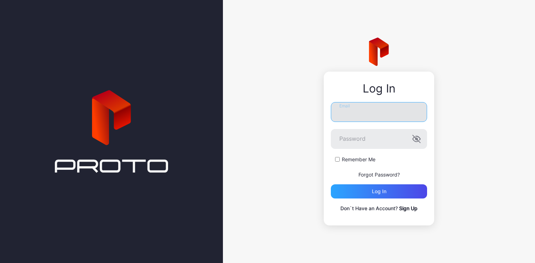
click at [364, 116] on input "Email" at bounding box center [379, 112] width 96 height 20
type input "**********"
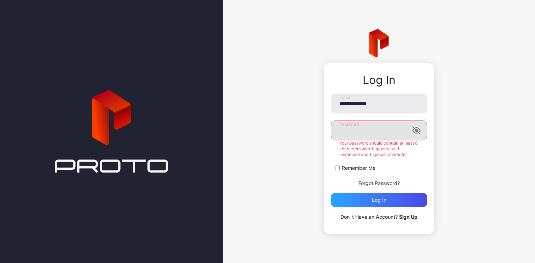
click at [416, 140] on div "Password Your password should contain at least 8 characters with 1 uppercase, 1…" at bounding box center [379, 138] width 96 height 37
click at [416, 133] on icon "button" at bounding box center [416, 131] width 6 height 5
click at [416, 133] on icon "button" at bounding box center [417, 130] width 8 height 6
click at [339, 173] on form "**********" at bounding box center [379, 149] width 96 height 113
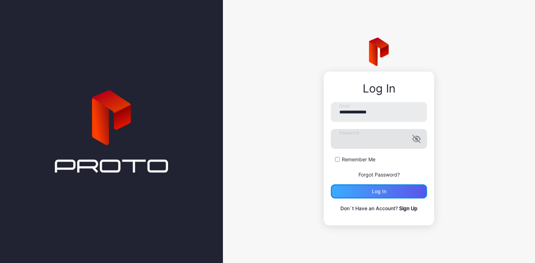
click at [360, 190] on div "Log in" at bounding box center [379, 191] width 96 height 14
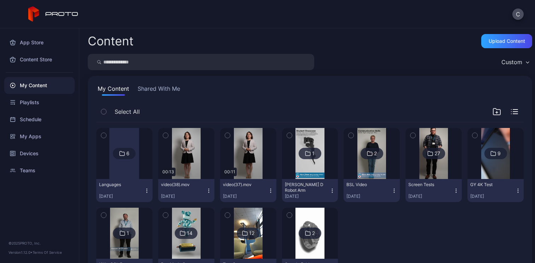
click at [129, 169] on div at bounding box center [124, 153] width 30 height 51
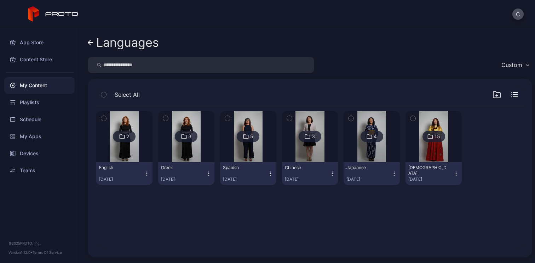
click at [454, 171] on icon "button" at bounding box center [457, 174] width 6 height 6
click at [483, 152] on div at bounding box center [496, 148] width 56 height 74
click at [430, 149] on img at bounding box center [434, 136] width 29 height 51
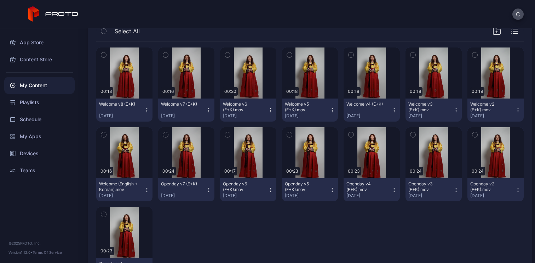
scroll to position [62, 0]
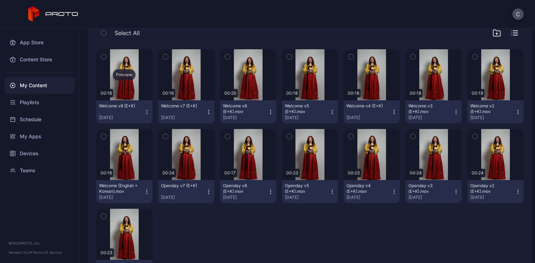
click at [120, 75] on div "Preview" at bounding box center [124, 74] width 23 height 11
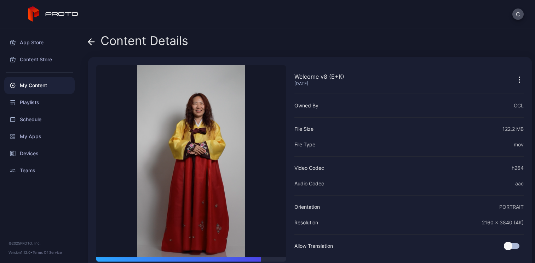
click at [125, 39] on div "Content Details" at bounding box center [138, 42] width 101 height 17
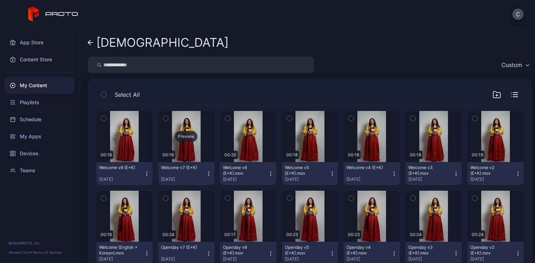
scroll to position [62, 0]
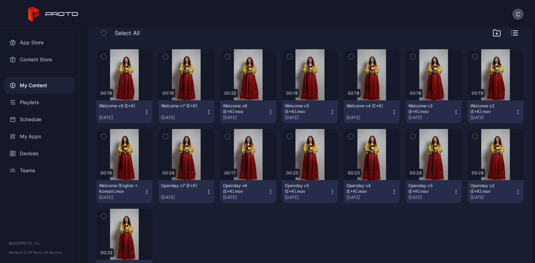
click at [147, 112] on icon "button" at bounding box center [147, 112] width 6 height 6
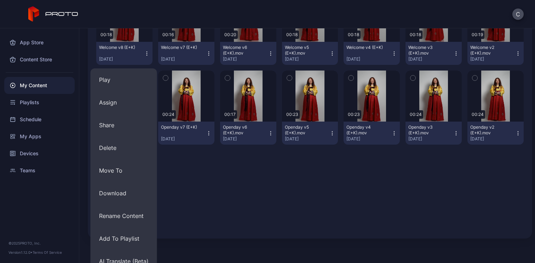
scroll to position [130, 0]
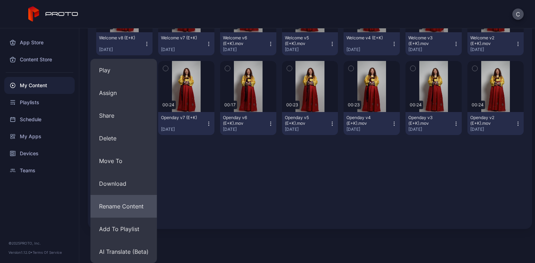
click at [132, 204] on button "Rename Content" at bounding box center [124, 206] width 67 height 23
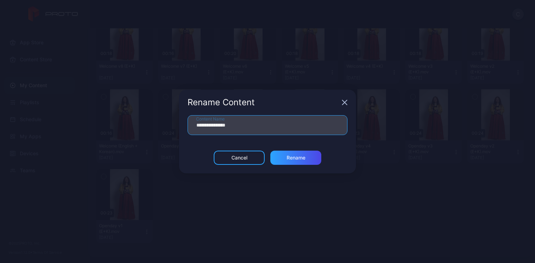
click at [259, 131] on input "**********" at bounding box center [268, 125] width 160 height 20
click at [271, 127] on input "**********" at bounding box center [268, 125] width 160 height 20
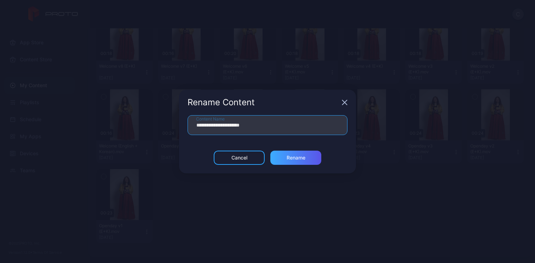
type input "**********"
click at [302, 161] on div "Rename" at bounding box center [296, 157] width 51 height 14
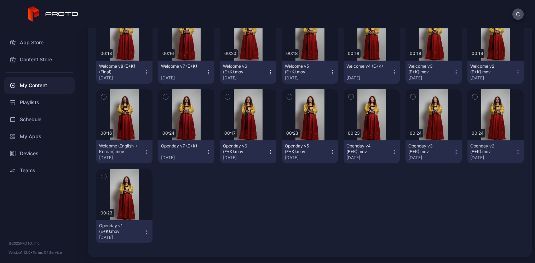
click at [210, 153] on button "Openday v7 (E+K) [DATE]" at bounding box center [186, 151] width 56 height 23
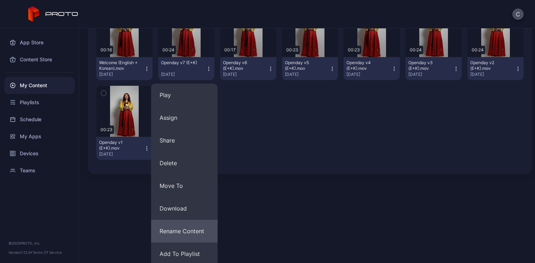
click at [196, 225] on button "Rename Content" at bounding box center [184, 231] width 67 height 23
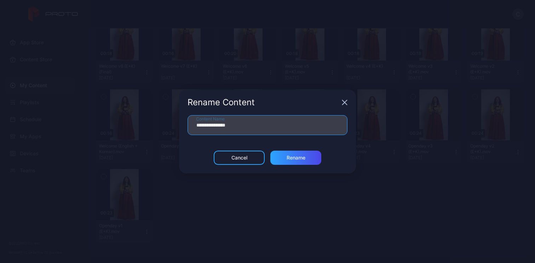
click at [251, 127] on input "**********" at bounding box center [268, 125] width 160 height 20
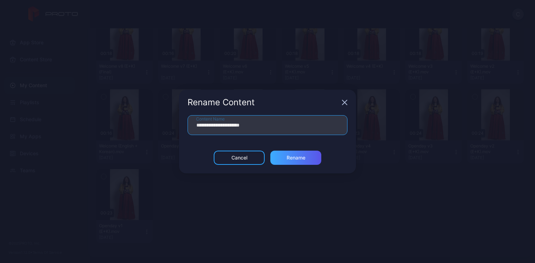
type input "**********"
click at [288, 156] on div "Rename" at bounding box center [296, 158] width 19 height 6
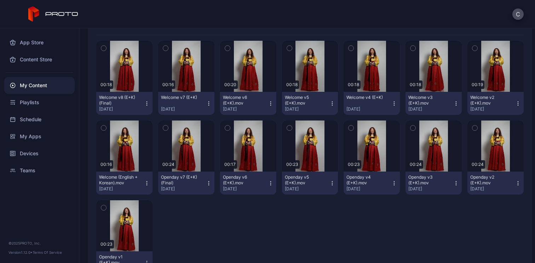
scroll to position [66, 0]
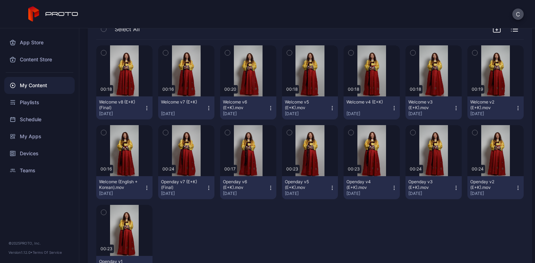
click at [144, 109] on icon "button" at bounding box center [147, 108] width 6 height 6
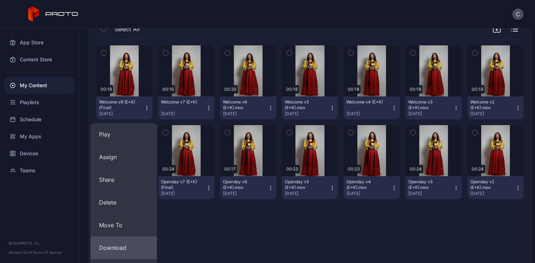
click at [117, 243] on button "Download" at bounding box center [124, 247] width 67 height 23
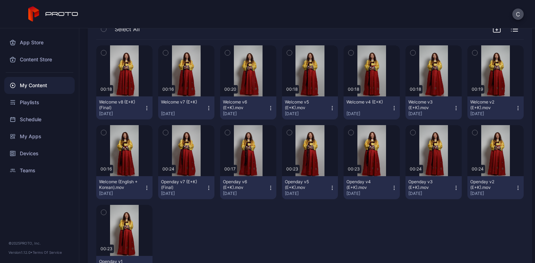
click at [207, 190] on icon "button" at bounding box center [209, 188] width 6 height 6
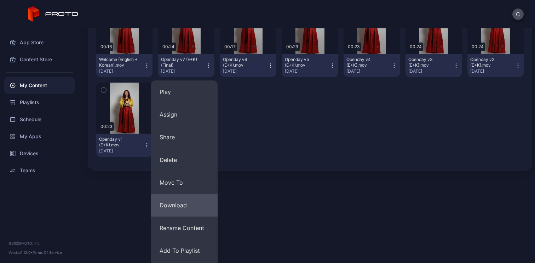
click at [188, 211] on button "Download" at bounding box center [184, 205] width 67 height 23
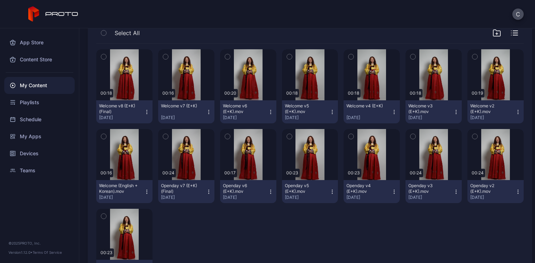
scroll to position [36, 0]
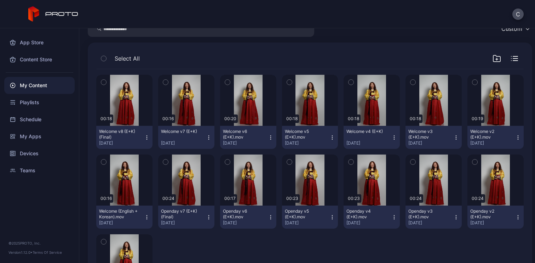
click at [59, 92] on div "My Content" at bounding box center [39, 85] width 70 height 17
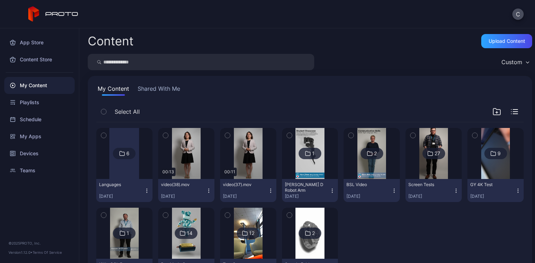
click at [118, 176] on div at bounding box center [124, 153] width 30 height 51
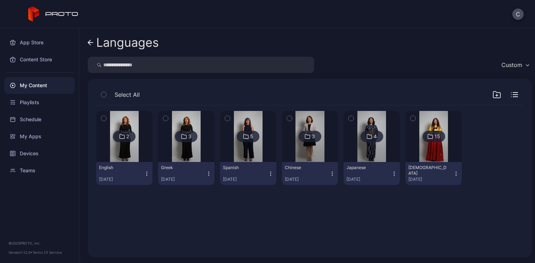
click at [369, 146] on img at bounding box center [372, 136] width 29 height 51
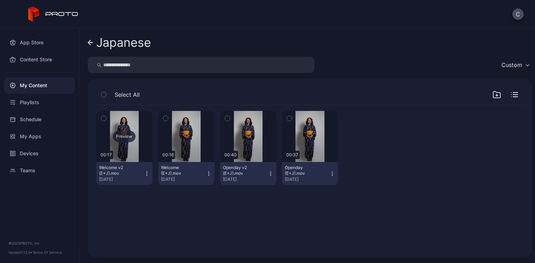
click at [127, 138] on div "Preview" at bounding box center [124, 136] width 23 height 11
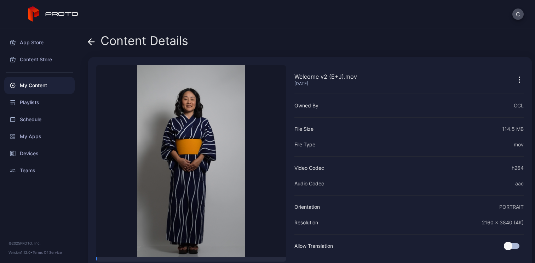
scroll to position [30, 0]
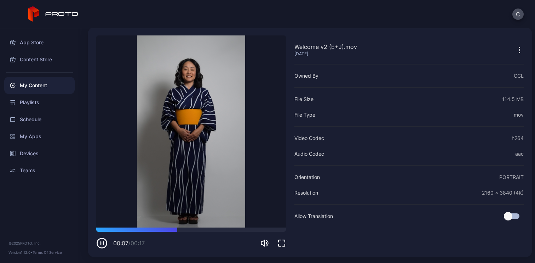
click at [102, 245] on icon "button" at bounding box center [101, 242] width 11 height 11
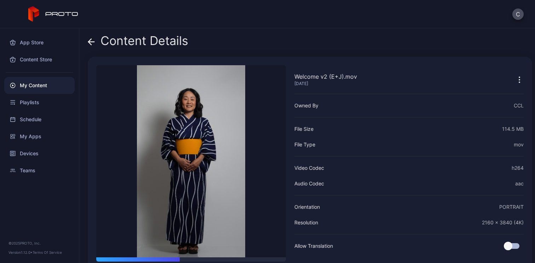
click at [516, 79] on icon "button" at bounding box center [520, 79] width 8 height 8
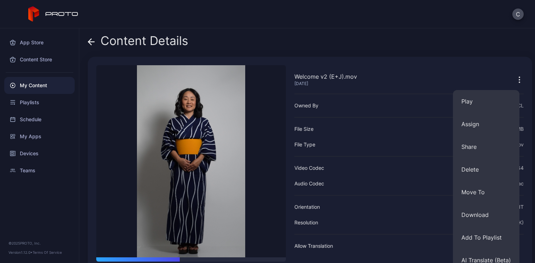
click at [89, 46] on span at bounding box center [91, 40] width 7 height 13
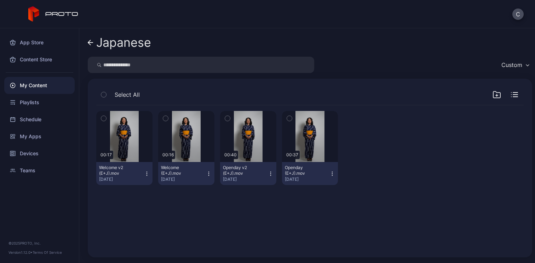
click at [147, 174] on icon "button" at bounding box center [147, 174] width 6 height 6
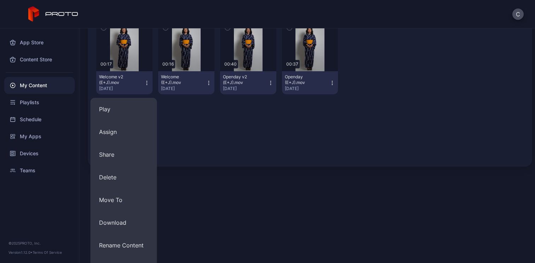
scroll to position [130, 0]
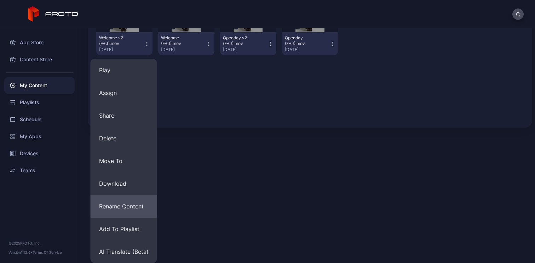
click at [140, 203] on button "Rename Content" at bounding box center [124, 206] width 67 height 23
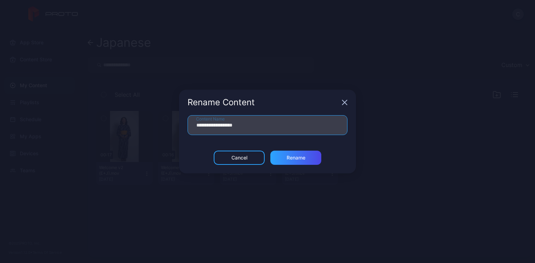
click at [257, 124] on input "**********" at bounding box center [268, 125] width 160 height 20
type input "**********"
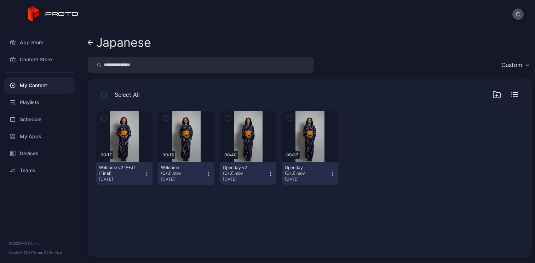
click at [268, 174] on icon "button" at bounding box center [271, 174] width 6 height 6
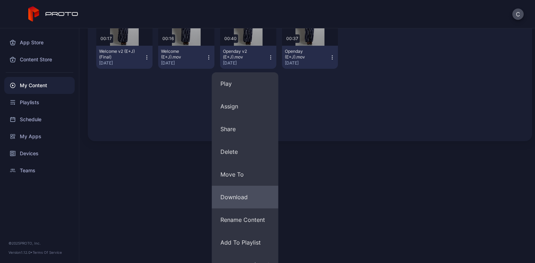
scroll to position [119, 0]
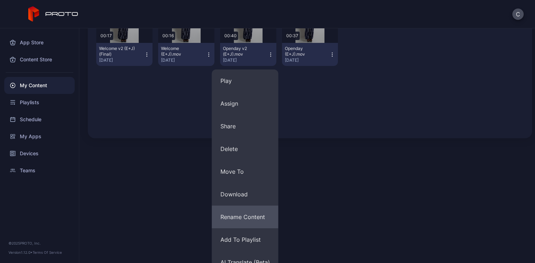
click at [255, 221] on button "Rename Content" at bounding box center [245, 216] width 67 height 23
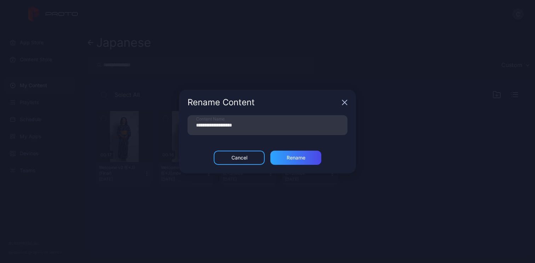
scroll to position [0, 0]
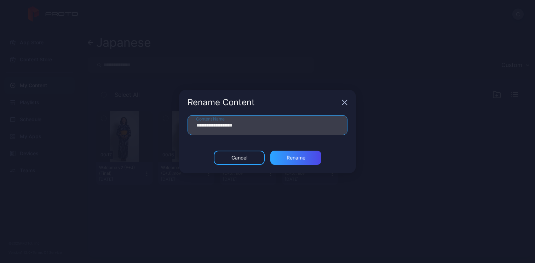
click at [262, 124] on input "**********" at bounding box center [268, 125] width 160 height 20
type input "**********"
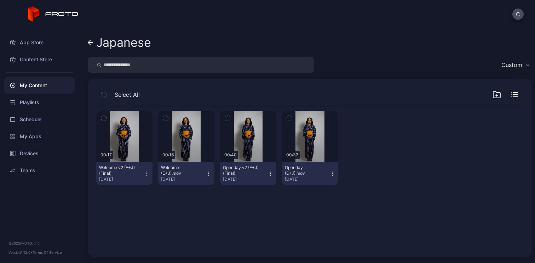
click at [122, 45] on div "Japanese" at bounding box center [123, 42] width 55 height 13
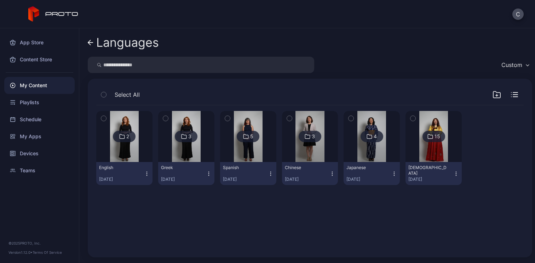
click at [378, 168] on div "Japanese" at bounding box center [366, 168] width 39 height 6
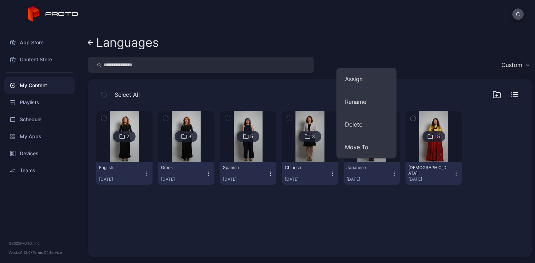
click at [371, 200] on div "2 English [DATE] 3 Greek [DATE] 5 Spanish [DATE] 3 Chinese [DATE] 4 Japanese [D…" at bounding box center [310, 177] width 439 height 155
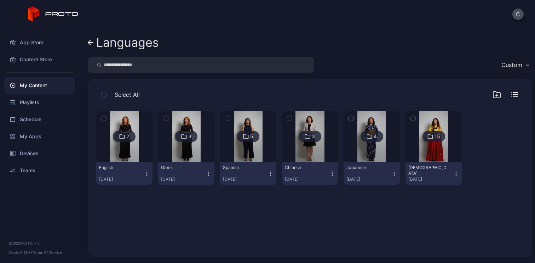
click at [359, 152] on img at bounding box center [372, 136] width 29 height 51
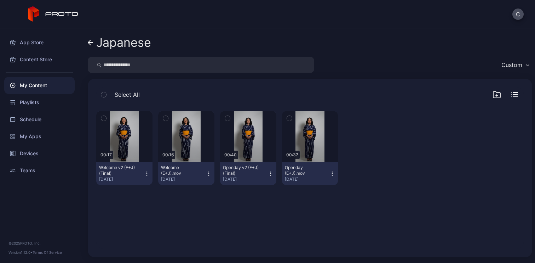
click at [269, 175] on icon "button" at bounding box center [271, 174] width 6 height 6
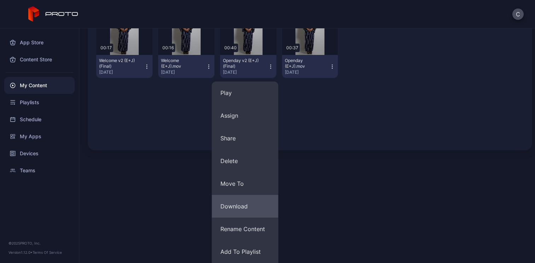
scroll to position [108, 0]
click at [249, 200] on button "Download" at bounding box center [245, 205] width 67 height 23
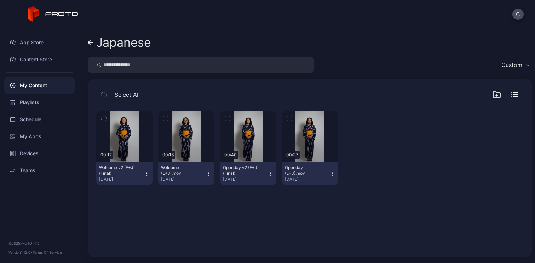
scroll to position [0, 0]
click at [145, 176] on icon "button" at bounding box center [147, 174] width 6 height 6
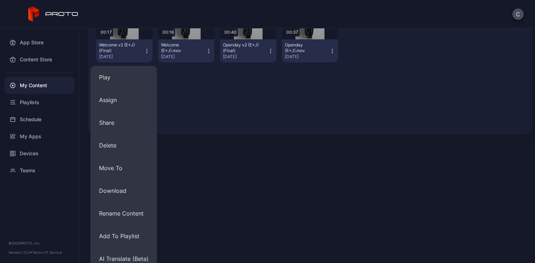
scroll to position [130, 0]
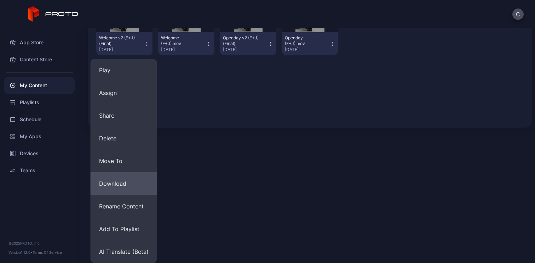
click at [131, 177] on button "Download" at bounding box center [124, 183] width 67 height 23
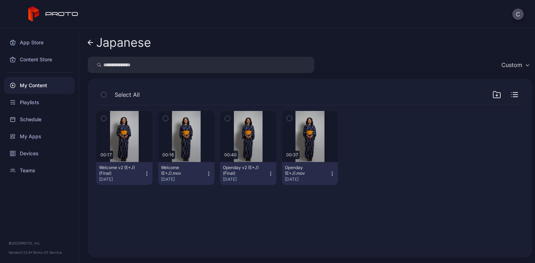
click at [117, 42] on div "Japanese" at bounding box center [123, 42] width 55 height 13
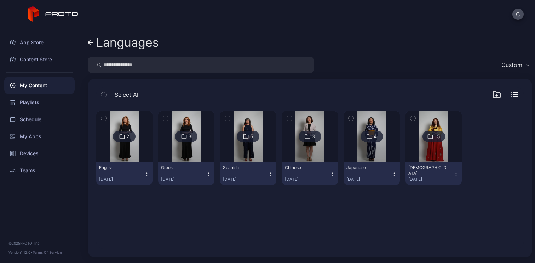
click at [301, 152] on img at bounding box center [310, 136] width 29 height 51
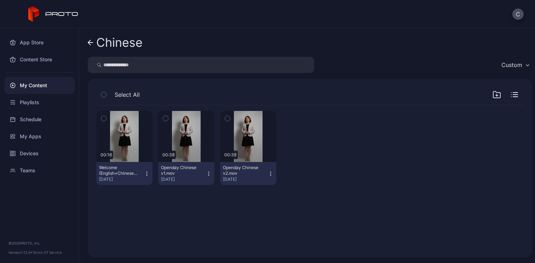
click at [268, 174] on icon "button" at bounding box center [271, 174] width 6 height 6
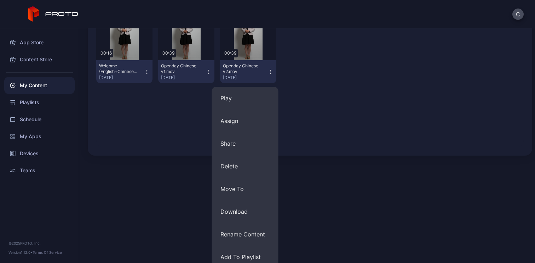
scroll to position [103, 0]
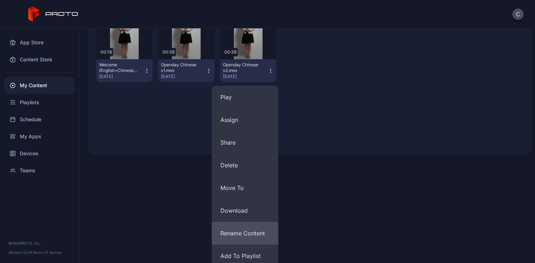
click at [250, 228] on button "Rename Content" at bounding box center [245, 233] width 67 height 23
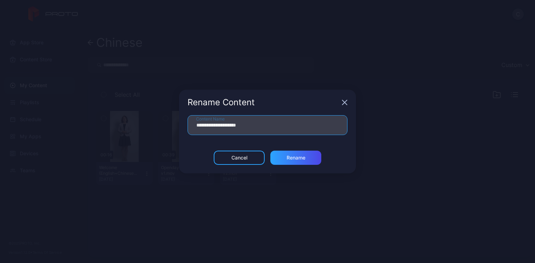
drag, startPoint x: 264, startPoint y: 127, endPoint x: 248, endPoint y: 127, distance: 15.9
click at [248, 127] on input "**********" at bounding box center [268, 125] width 160 height 20
type input "**********"
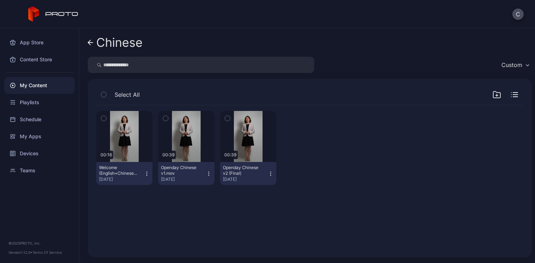
click at [147, 173] on icon "button" at bounding box center [147, 173] width 0 height 0
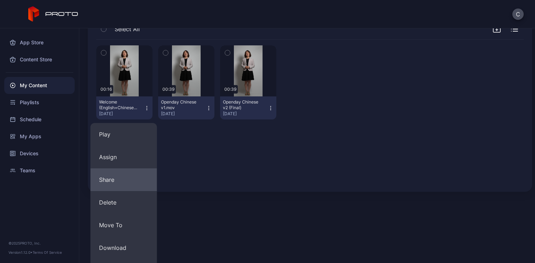
scroll to position [74, 0]
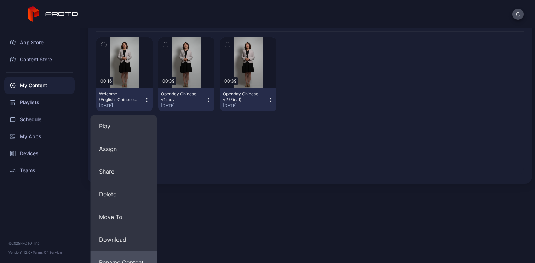
click at [125, 257] on button "Rename Content" at bounding box center [124, 262] width 67 height 23
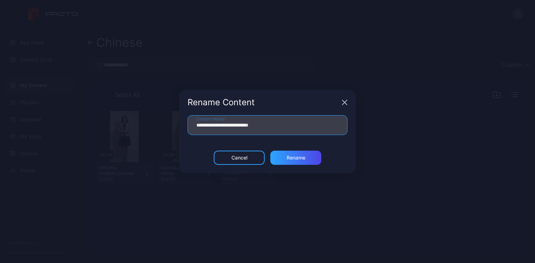
click at [243, 127] on input "**********" at bounding box center [268, 125] width 160 height 20
type input "**********"
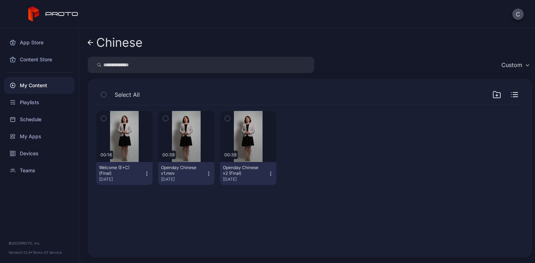
click at [144, 174] on icon "button" at bounding box center [147, 174] width 6 height 6
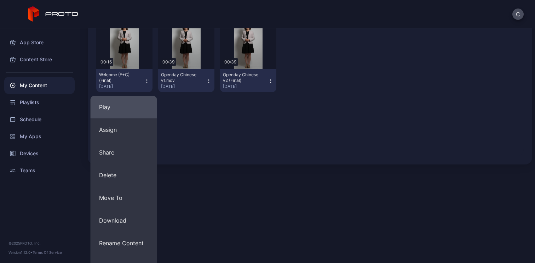
scroll to position [98, 0]
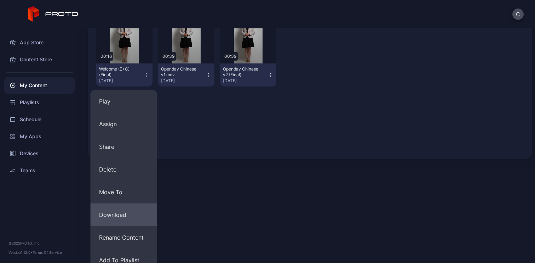
click at [127, 221] on button "Download" at bounding box center [124, 214] width 67 height 23
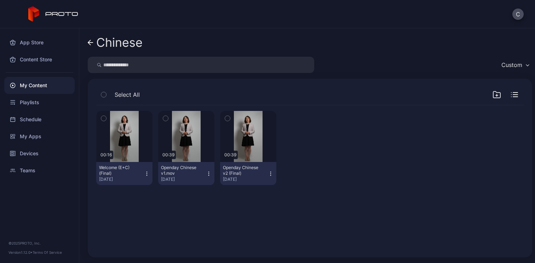
click at [268, 172] on icon "button" at bounding box center [271, 174] width 6 height 6
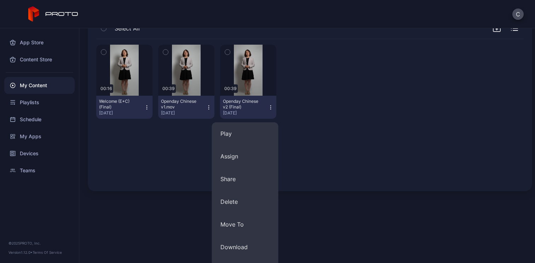
scroll to position [86, 0]
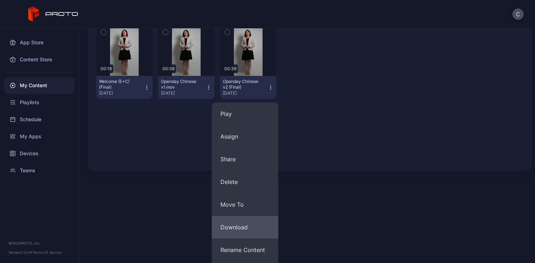
click at [242, 226] on button "Download" at bounding box center [245, 227] width 67 height 23
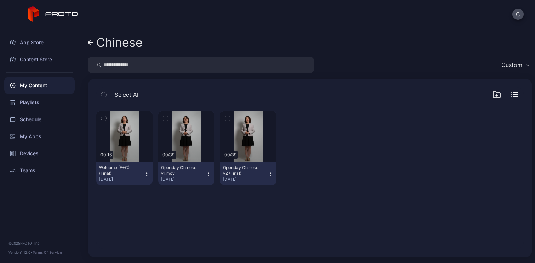
click at [119, 43] on div "Chinese" at bounding box center [119, 42] width 46 height 13
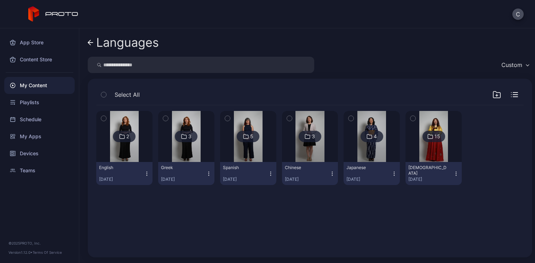
click at [244, 150] on img at bounding box center [248, 136] width 29 height 51
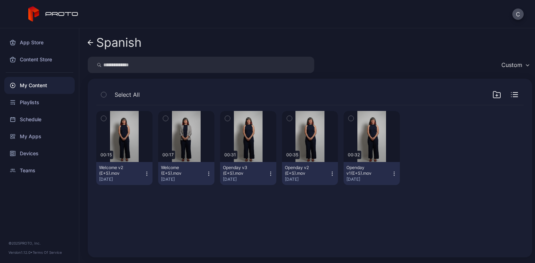
click at [268, 175] on icon "button" at bounding box center [271, 174] width 6 height 6
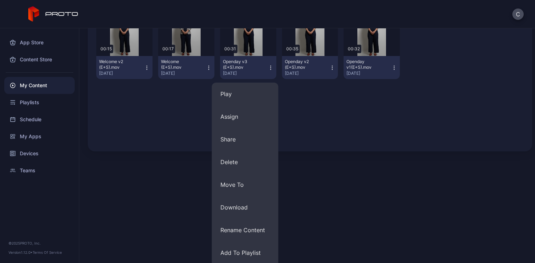
scroll to position [119, 0]
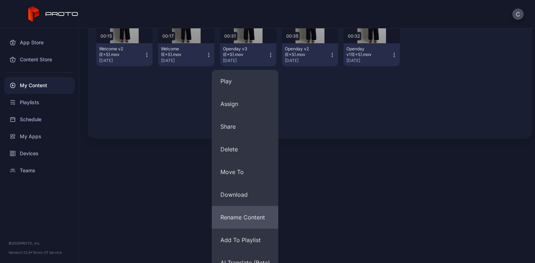
click at [251, 219] on button "Rename Content" at bounding box center [245, 217] width 67 height 23
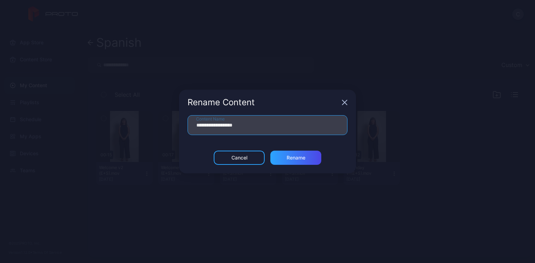
drag, startPoint x: 259, startPoint y: 127, endPoint x: 241, endPoint y: 129, distance: 18.5
click at [241, 129] on input "**********" at bounding box center [268, 125] width 160 height 20
type input "**********"
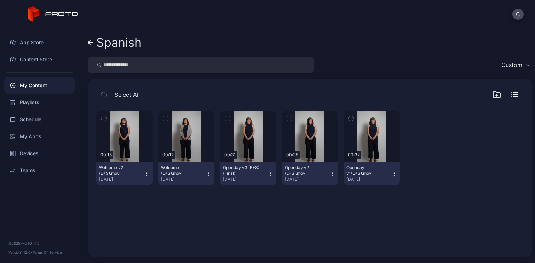
click at [150, 173] on button "Welcome v2 (E+S).mov [DATE]" at bounding box center [124, 173] width 56 height 23
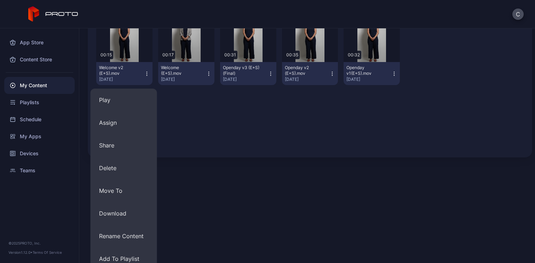
scroll to position [108, 0]
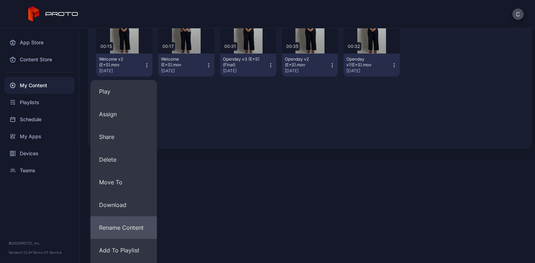
click at [126, 222] on button "Rename Content" at bounding box center [124, 227] width 67 height 23
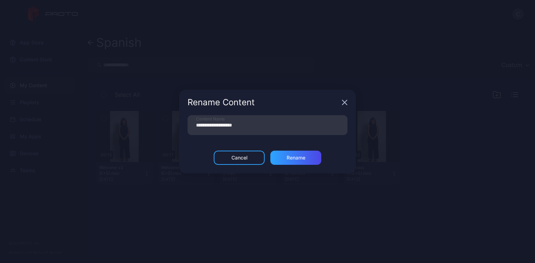
scroll to position [0, 0]
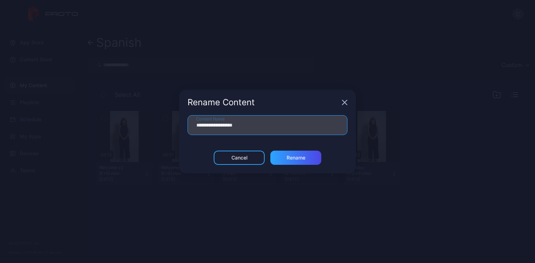
click at [257, 129] on input "**********" at bounding box center [268, 125] width 160 height 20
type input "**********"
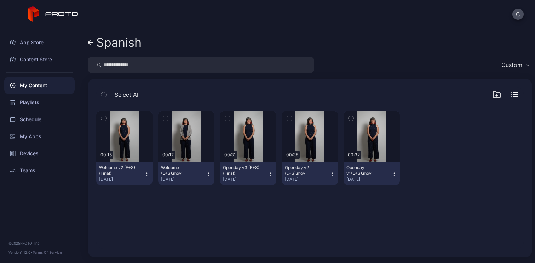
click at [268, 175] on icon "button" at bounding box center [271, 174] width 6 height 6
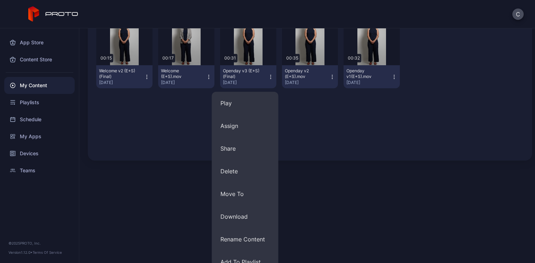
scroll to position [102, 0]
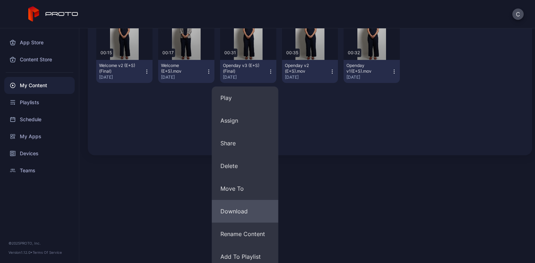
click at [244, 207] on button "Download" at bounding box center [245, 211] width 67 height 23
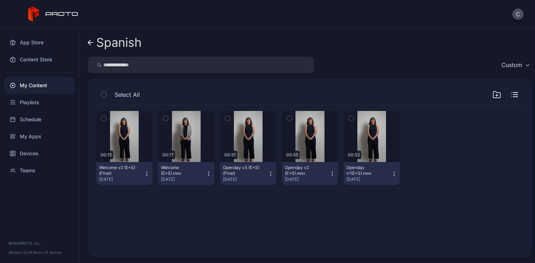
click at [146, 174] on icon "button" at bounding box center [147, 174] width 6 height 6
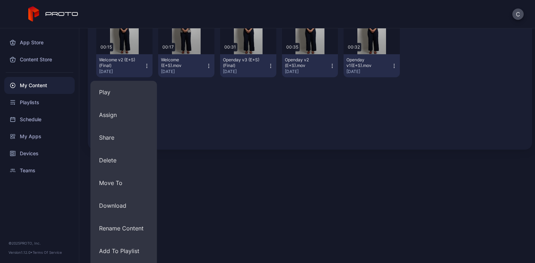
scroll to position [112, 0]
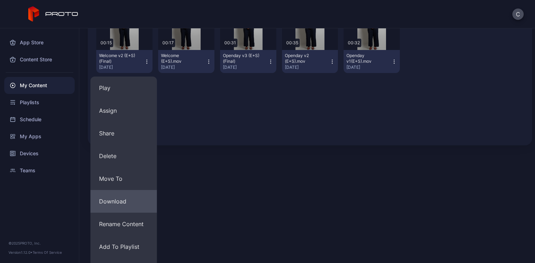
click at [132, 197] on button "Download" at bounding box center [124, 201] width 67 height 23
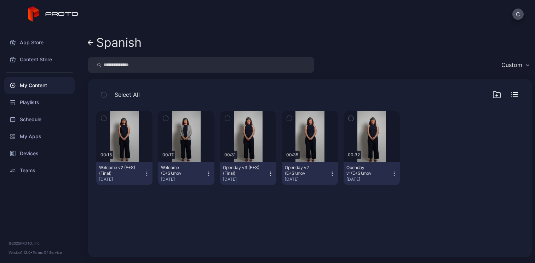
click at [118, 44] on div "Spanish" at bounding box center [118, 42] width 45 height 13
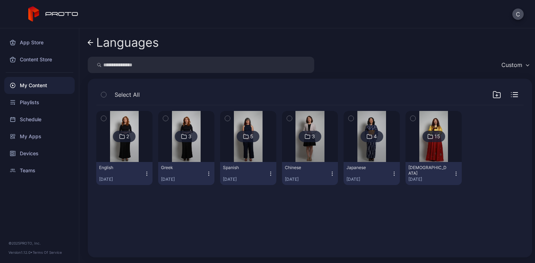
click at [193, 147] on img at bounding box center [186, 136] width 29 height 51
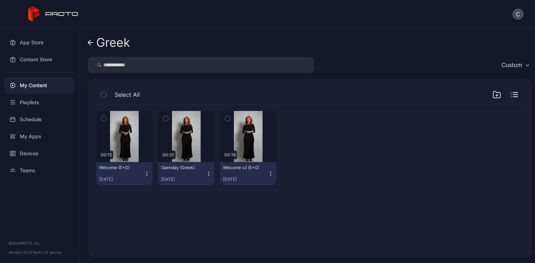
click at [268, 174] on icon "button" at bounding box center [271, 174] width 6 height 6
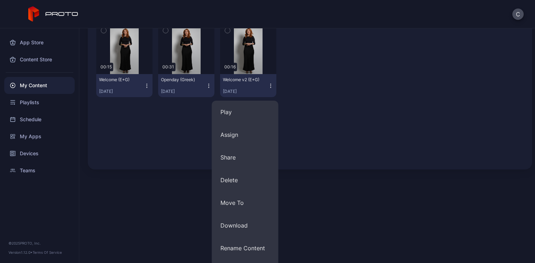
scroll to position [93, 0]
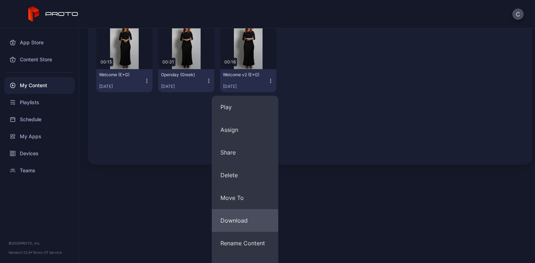
click at [245, 219] on button "Download" at bounding box center [245, 220] width 67 height 23
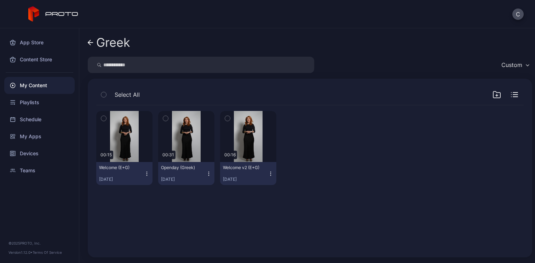
click at [147, 172] on icon "button" at bounding box center [147, 174] width 6 height 6
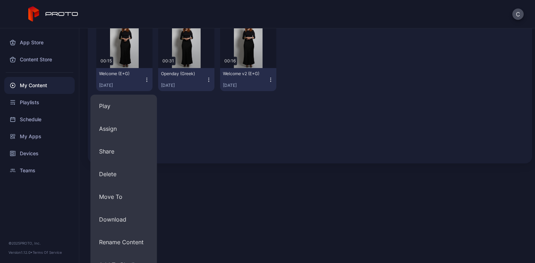
scroll to position [102, 0]
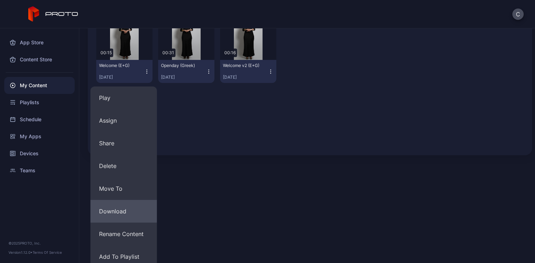
click at [127, 211] on button "Download" at bounding box center [124, 211] width 67 height 23
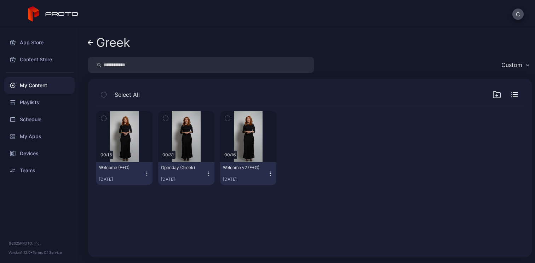
click at [268, 172] on icon "button" at bounding box center [271, 174] width 6 height 6
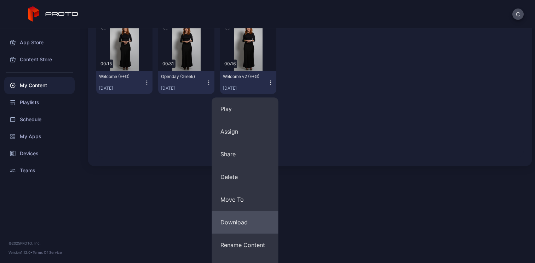
scroll to position [100, 0]
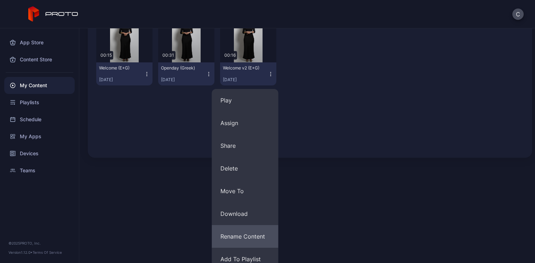
click at [246, 231] on button "Rename Content" at bounding box center [245, 236] width 67 height 23
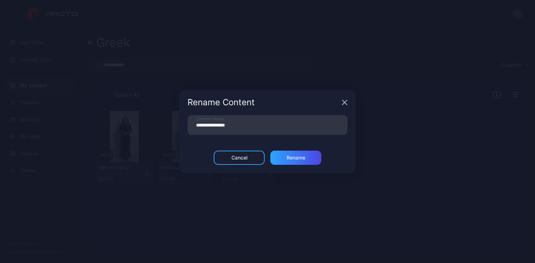
scroll to position [0, 0]
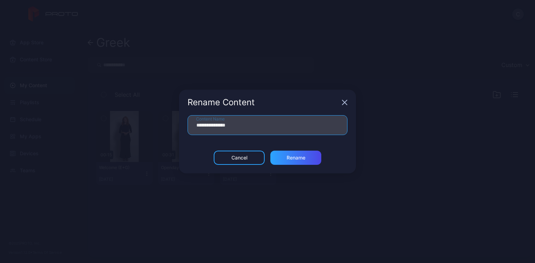
click at [279, 131] on input "**********" at bounding box center [268, 125] width 160 height 20
type input "**********"
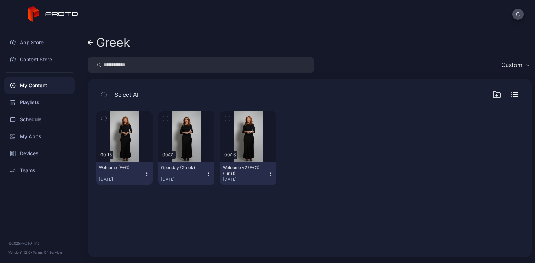
click at [145, 175] on icon "button" at bounding box center [147, 174] width 6 height 6
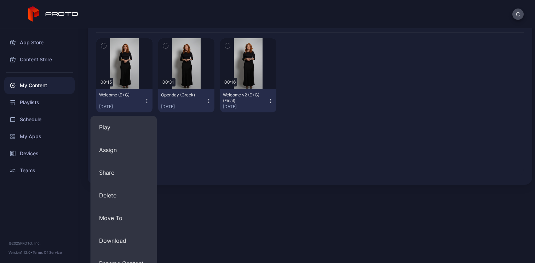
scroll to position [75, 0]
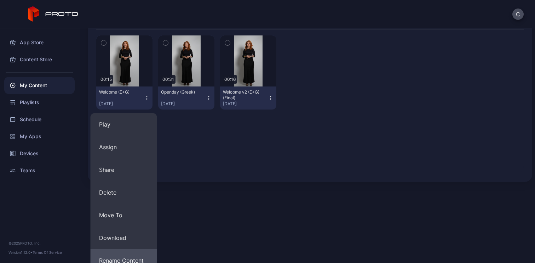
click at [116, 260] on button "Rename Content" at bounding box center [124, 260] width 67 height 23
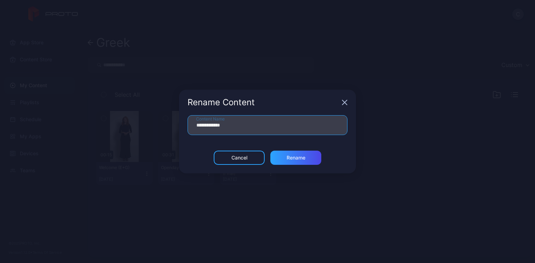
click at [271, 120] on input "**********" at bounding box center [268, 125] width 160 height 20
click at [269, 123] on input "**********" at bounding box center [268, 125] width 160 height 20
type input "**********"
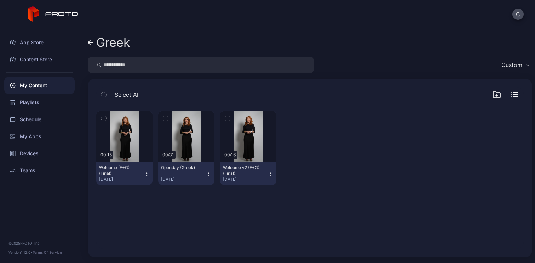
click at [117, 46] on div "Greek" at bounding box center [113, 42] width 34 height 13
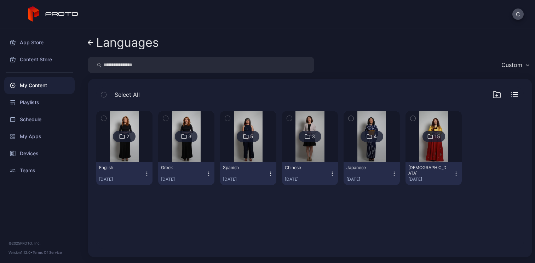
click at [138, 159] on div at bounding box center [124, 136] width 51 height 51
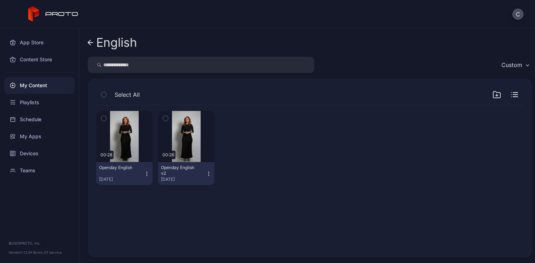
click at [206, 175] on icon "button" at bounding box center [209, 174] width 6 height 6
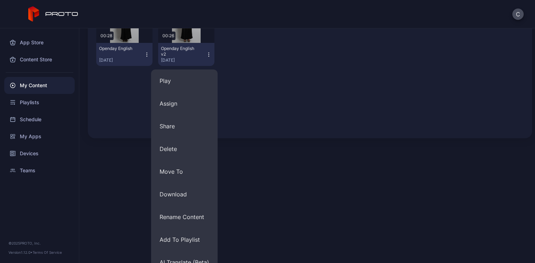
scroll to position [125, 0]
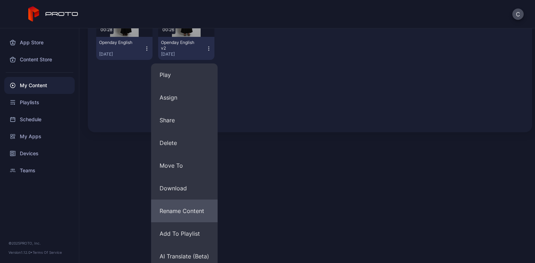
click at [200, 212] on button "Rename Content" at bounding box center [184, 210] width 67 height 23
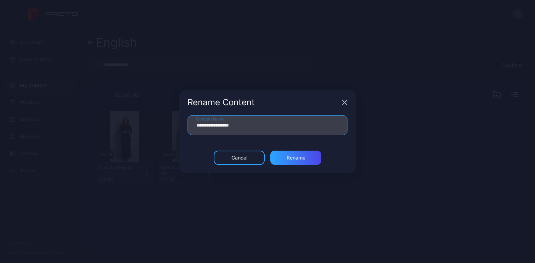
click at [272, 130] on input "**********" at bounding box center [268, 125] width 160 height 20
type input "**********"
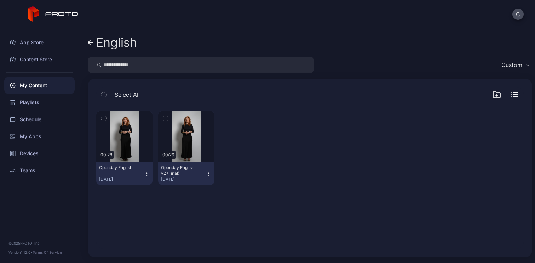
click at [205, 176] on button "Openday English v2 (Final) [DATE]" at bounding box center [186, 173] width 56 height 23
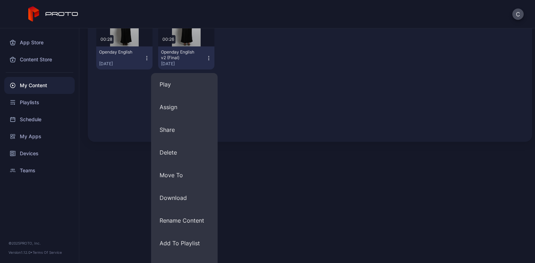
scroll to position [130, 0]
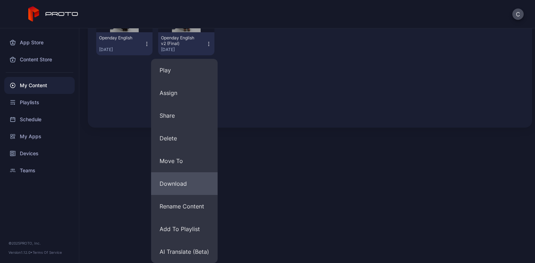
click at [193, 184] on button "Download" at bounding box center [184, 183] width 67 height 23
